Goal: Information Seeking & Learning: Learn about a topic

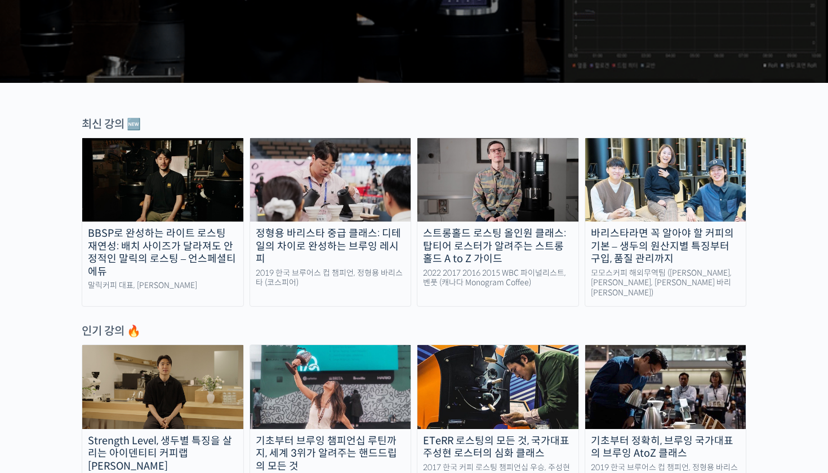
scroll to position [300, 0]
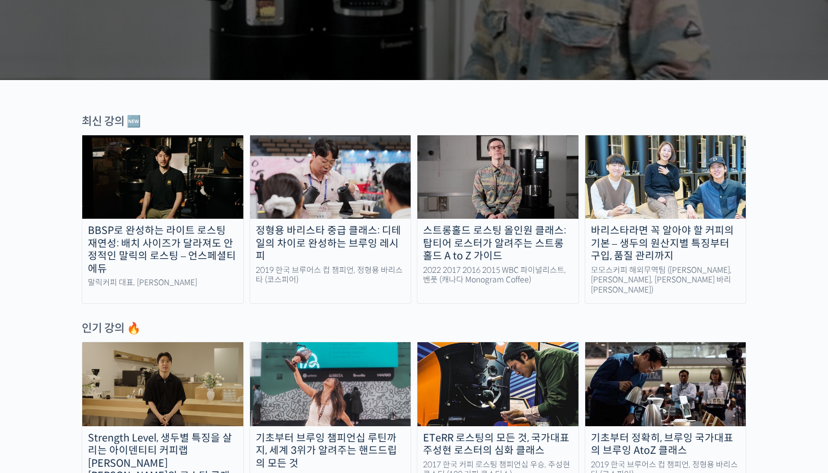
click at [504, 181] on img at bounding box center [498, 176] width 161 height 83
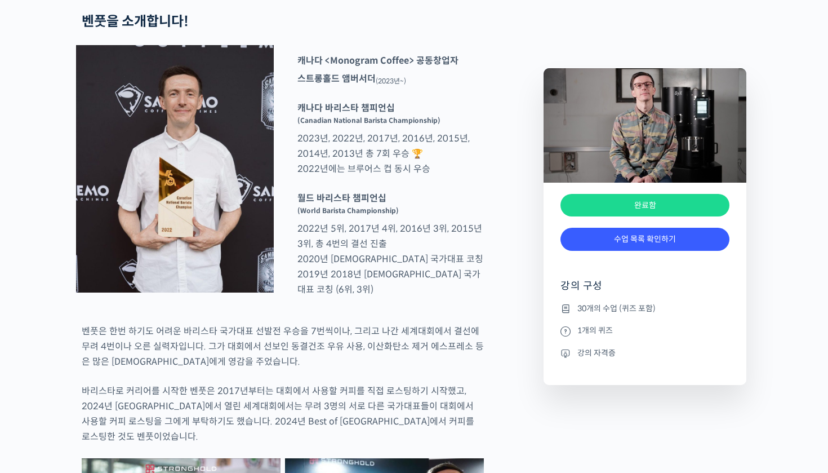
scroll to position [535, 0]
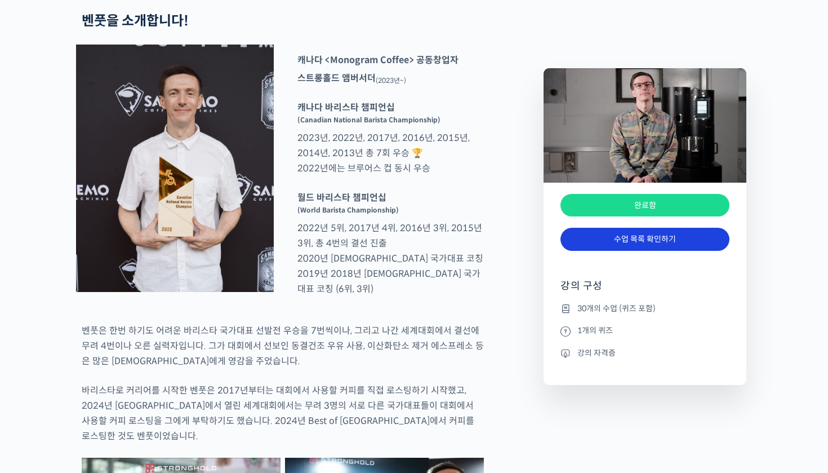
click at [614, 239] on link "수업 목록 확인하기" at bounding box center [645, 239] width 169 height 23
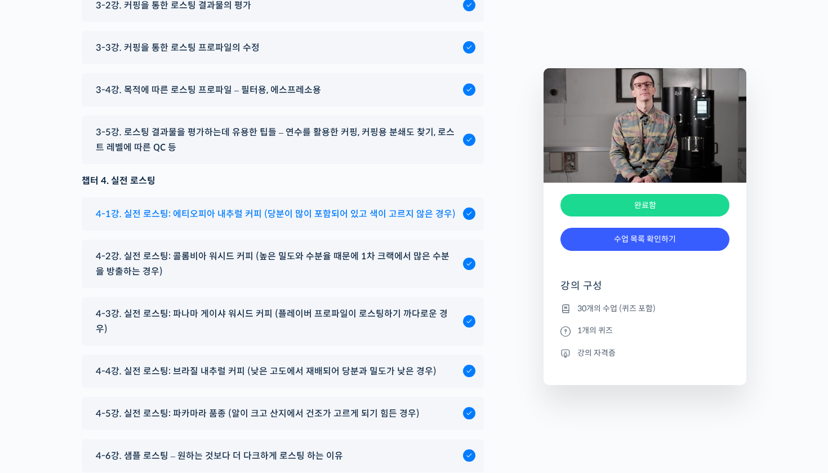
scroll to position [6248, 0]
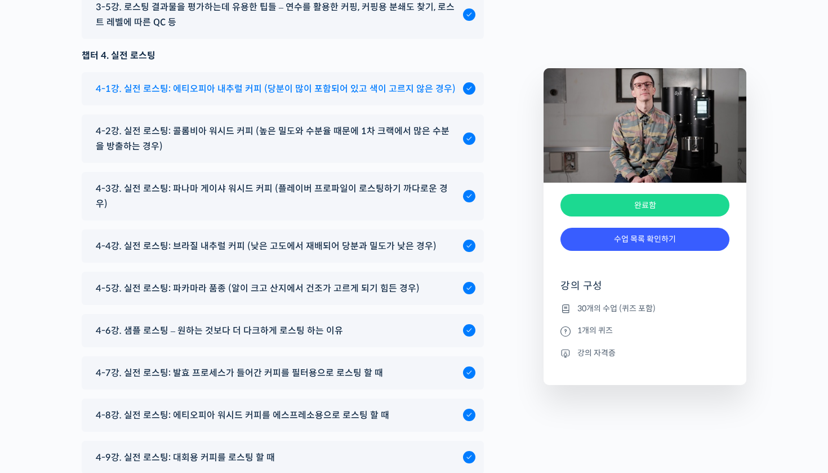
click at [286, 96] on span "4-1강. 실전 로스팅: 에티오피아 내추럴 커피 (당분이 많이 포함되어 있고 색이 고르지 않은 경우)" at bounding box center [276, 88] width 360 height 15
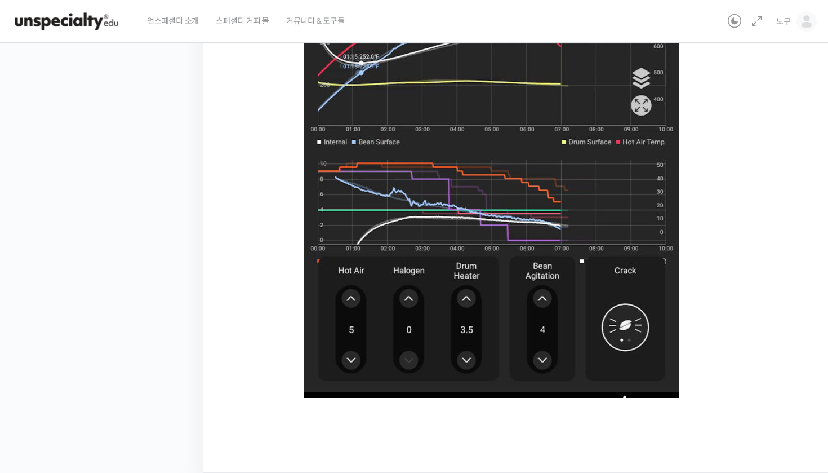
scroll to position [681, 0]
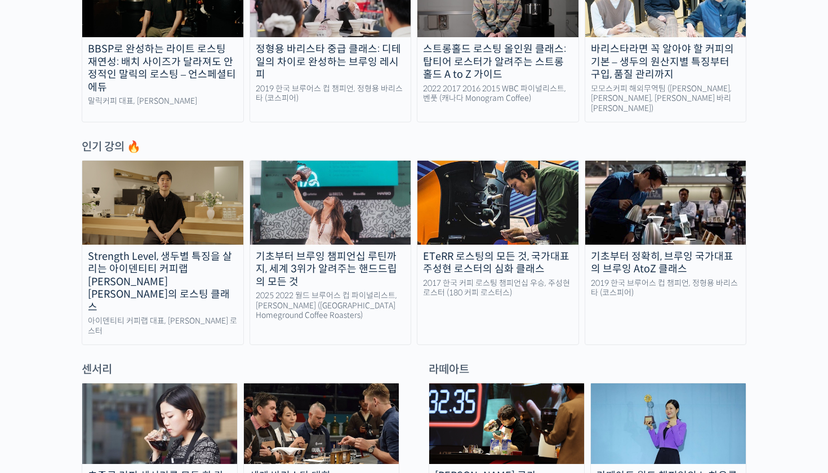
scroll to position [483, 0]
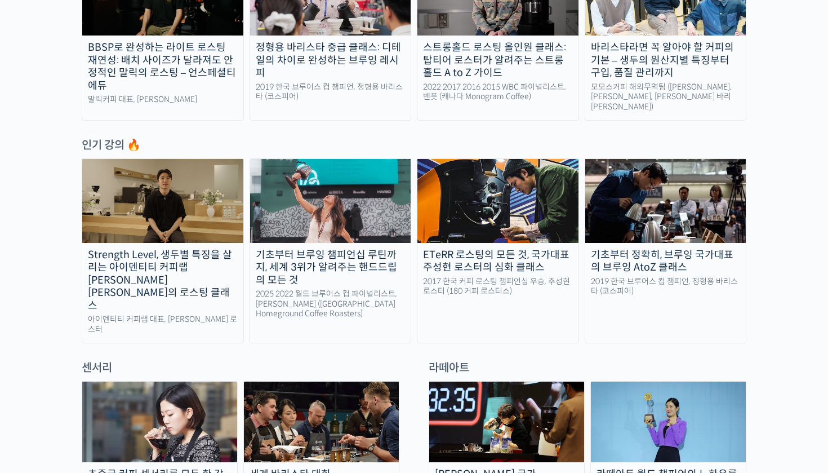
click at [152, 254] on div "Strength Level, 생두별 특징을 살리는 아이덴티티 커피랩 [PERSON_NAME] [PERSON_NAME]의 로스팅 클래스" at bounding box center [162, 280] width 161 height 64
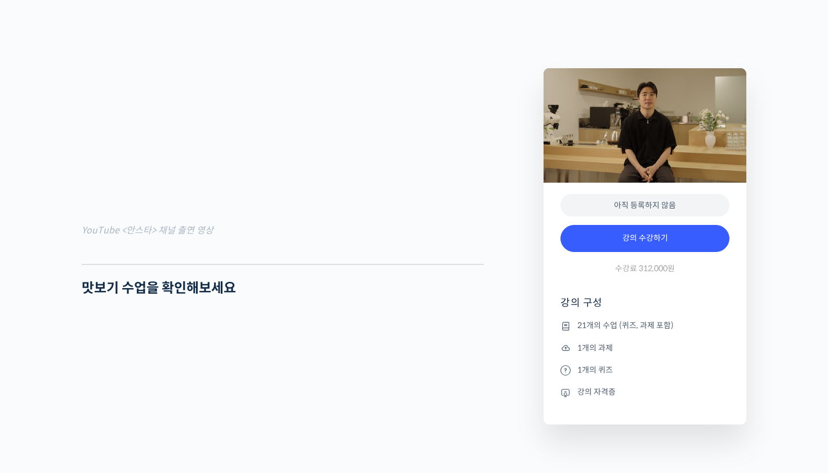
scroll to position [1005, 0]
